Goal: Task Accomplishment & Management: Manage account settings

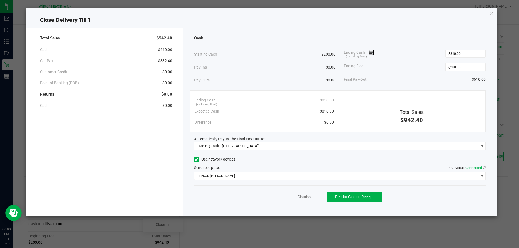
scroll to position [52, 0]
click at [491, 13] on icon "button" at bounding box center [492, 13] width 4 height 6
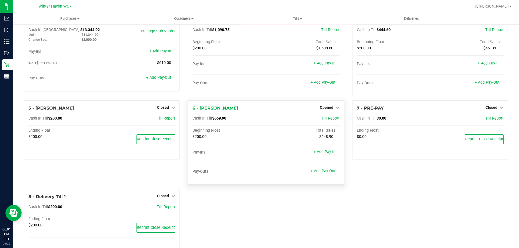
scroll to position [0, 0]
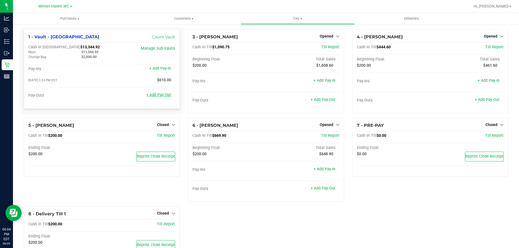
click at [150, 96] on link "+ Add Pay-Out" at bounding box center [158, 95] width 25 height 5
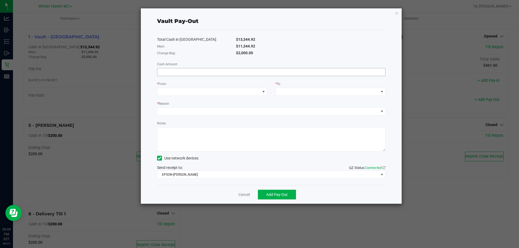
click at [259, 71] on input at bounding box center [271, 72] width 228 height 8
type input "$11,344.92"
click at [222, 87] on div "* From" at bounding box center [212, 84] width 110 height 7
click at [219, 91] on span at bounding box center [208, 92] width 103 height 8
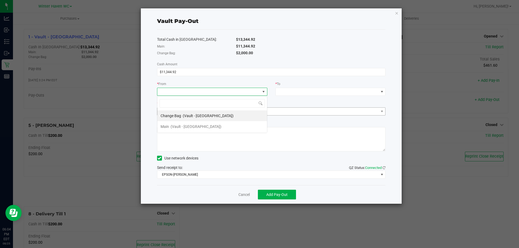
scroll to position [8, 110]
click at [209, 127] on li "Main (Vault - [GEOGRAPHIC_DATA])" at bounding box center [212, 126] width 110 height 11
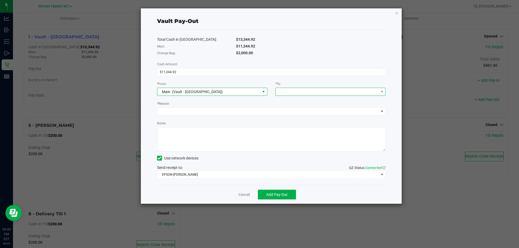
click at [333, 92] on span at bounding box center [327, 92] width 103 height 8
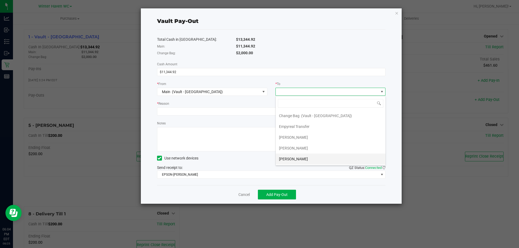
scroll to position [0, 0]
click at [319, 137] on li "Empyreal Transfer" at bounding box center [331, 137] width 110 height 11
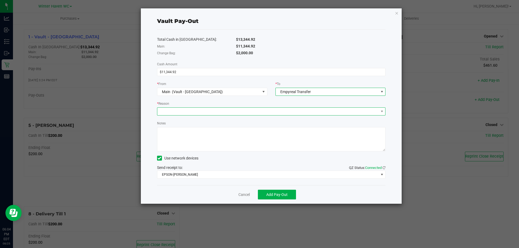
click at [198, 113] on span at bounding box center [267, 112] width 221 height 8
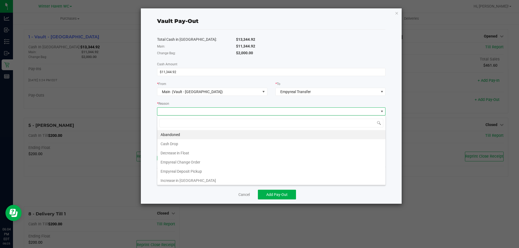
scroll to position [8, 228]
click at [210, 161] on li "Empyreal Change Order" at bounding box center [271, 162] width 228 height 9
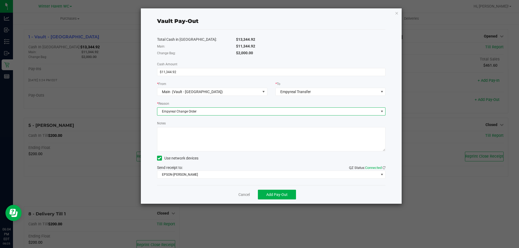
click at [208, 114] on span "Empyreal Change Order" at bounding box center [267, 112] width 221 height 8
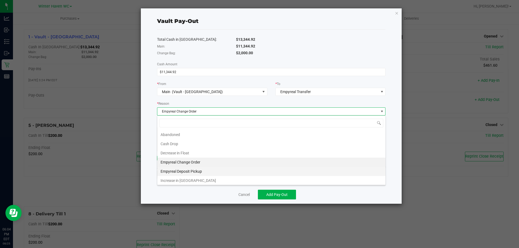
click at [201, 168] on li "Empyreal Deposit Pickup" at bounding box center [271, 171] width 228 height 9
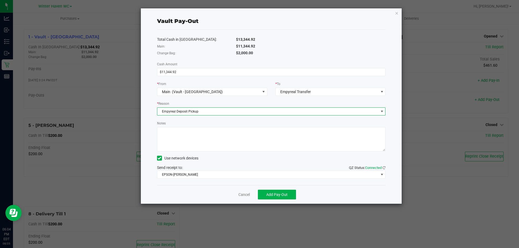
click at [198, 144] on textarea "Notes" at bounding box center [271, 139] width 229 height 24
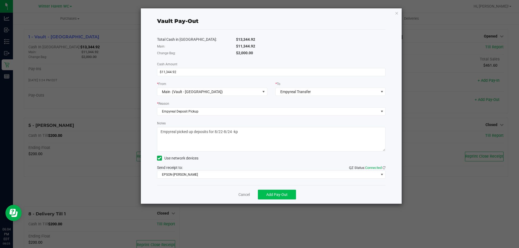
type textarea "Empyreal picked up deposits for 8/22-8/24 -kp"
click at [288, 195] on button "Add Pay-Out" at bounding box center [277, 195] width 38 height 10
click at [245, 195] on link "Dismiss" at bounding box center [242, 195] width 13 height 6
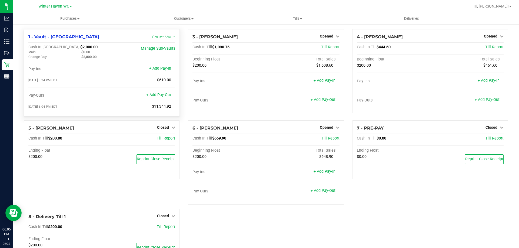
click at [169, 68] on link "+ Add Pay-In" at bounding box center [160, 68] width 22 height 5
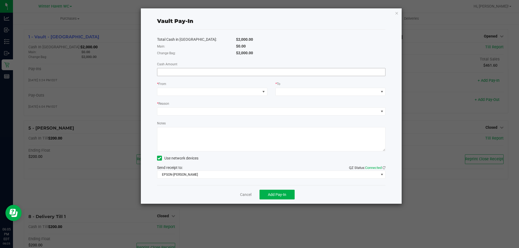
click at [194, 73] on input at bounding box center [271, 72] width 228 height 8
type input "$610.00"
click at [198, 90] on span at bounding box center [208, 92] width 103 height 8
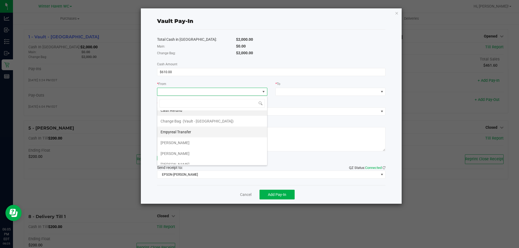
scroll to position [11, 0]
click at [229, 125] on li "Empyreal Transfer" at bounding box center [212, 126] width 110 height 11
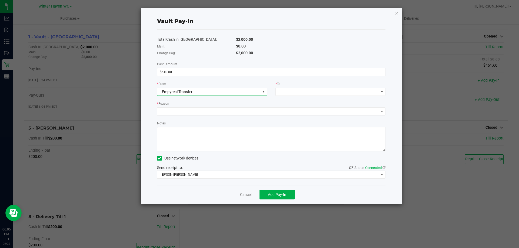
click at [308, 87] on div "* To" at bounding box center [331, 84] width 110 height 7
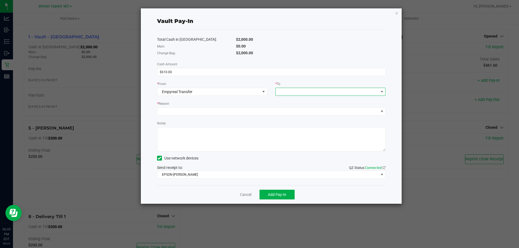
click at [308, 93] on span at bounding box center [327, 92] width 103 height 8
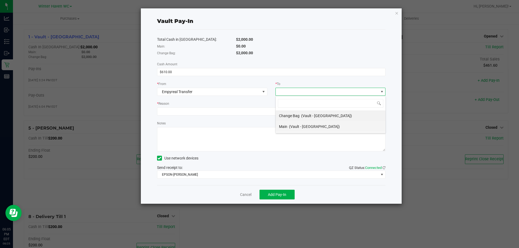
click at [312, 125] on span "(Vault - [GEOGRAPHIC_DATA])" at bounding box center [314, 127] width 51 height 4
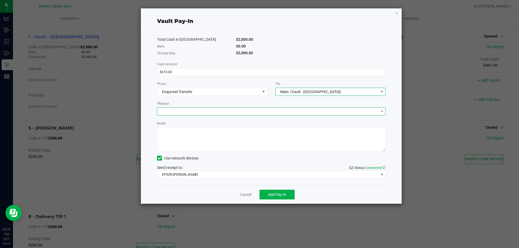
click at [236, 112] on span at bounding box center [267, 112] width 221 height 8
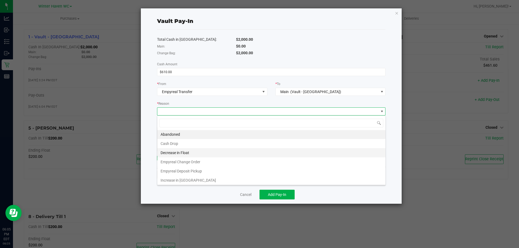
scroll to position [0, 0]
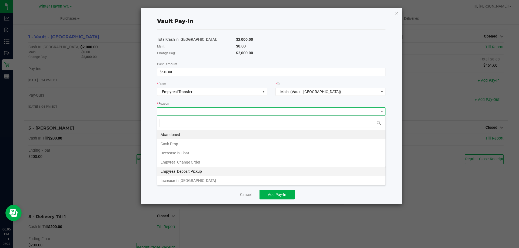
click at [218, 170] on li "Empyreal Deposit Pickup" at bounding box center [271, 171] width 228 height 9
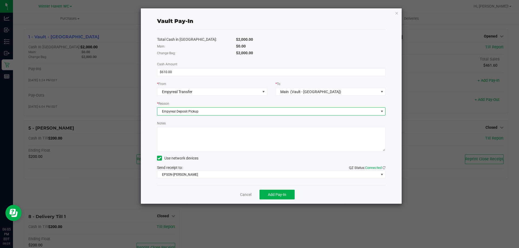
click at [211, 141] on textarea "Notes" at bounding box center [271, 139] width 229 height 24
type textarea "A"
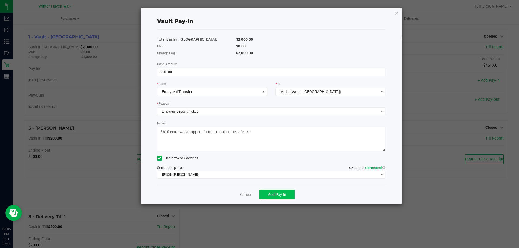
type textarea "$610 extra was dropped. fixing to correct the safe - kp"
click at [291, 198] on button "Add Pay-In" at bounding box center [277, 195] width 35 height 10
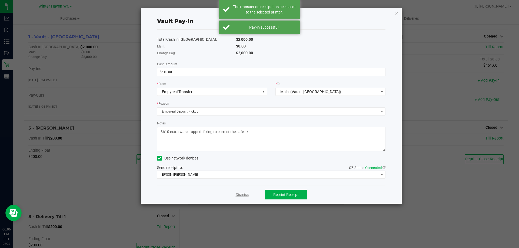
click at [240, 196] on link "Dismiss" at bounding box center [242, 195] width 13 height 6
